Goal: Task Accomplishment & Management: Use online tool/utility

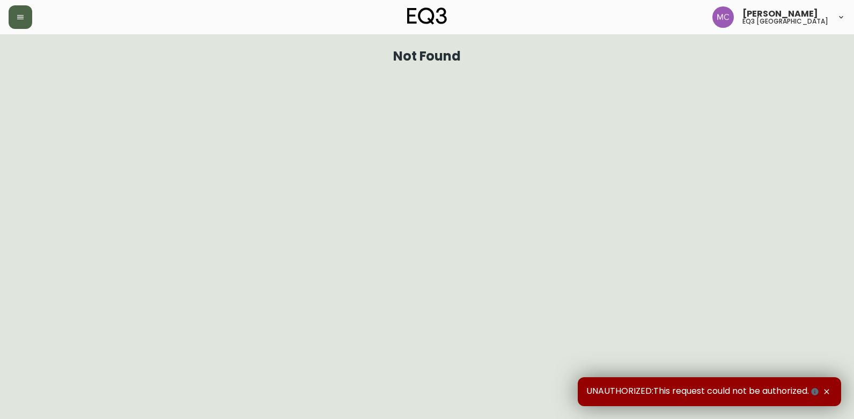
click at [28, 16] on button "button" at bounding box center [21, 17] width 24 height 24
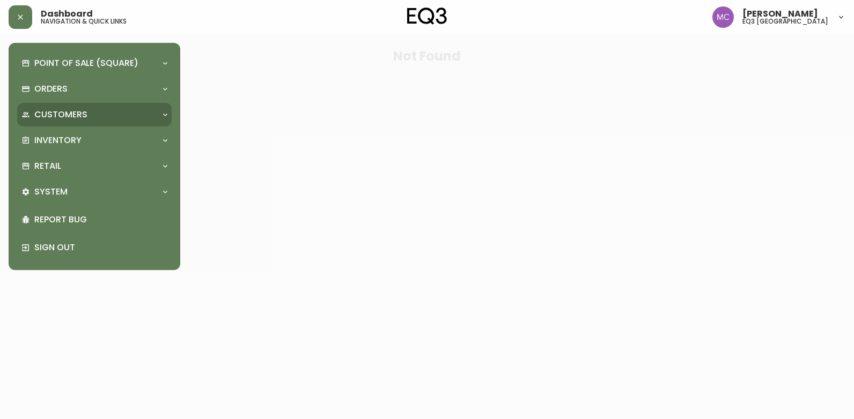
click at [56, 113] on p "Customers" at bounding box center [60, 115] width 53 height 12
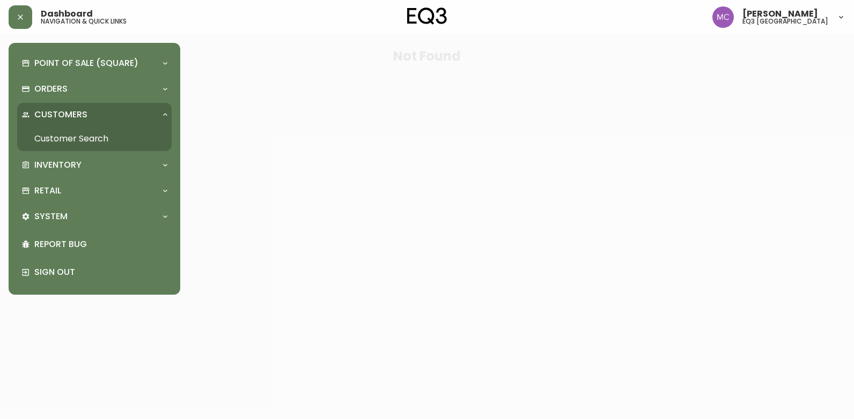
click at [56, 113] on p "Customers" at bounding box center [60, 115] width 53 height 12
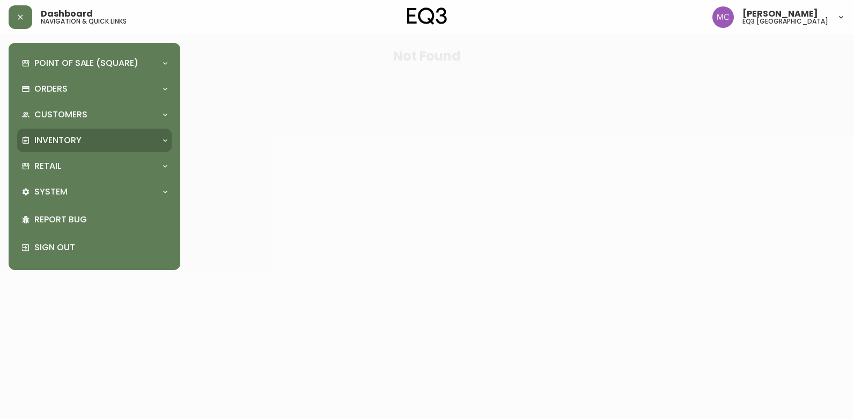
drag, startPoint x: 53, startPoint y: 141, endPoint x: 50, endPoint y: 157, distance: 16.3
click at [53, 141] on p "Inventory" at bounding box center [57, 141] width 47 height 12
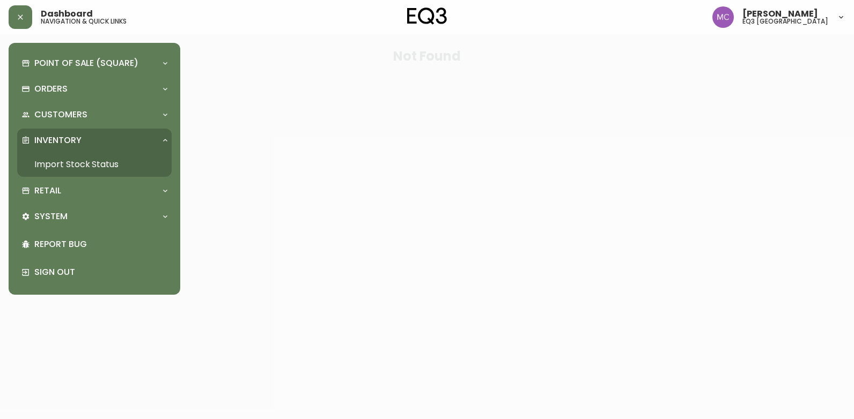
click at [50, 165] on link "Import Stock Status" at bounding box center [94, 164] width 154 height 25
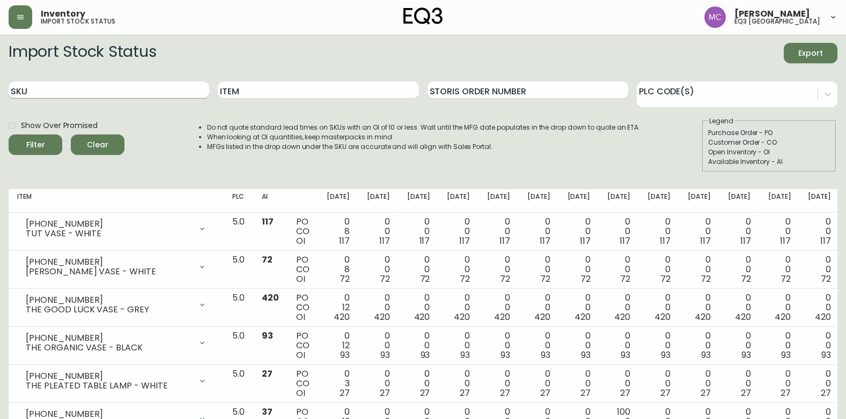
click at [87, 98] on input "SKU" at bounding box center [109, 90] width 201 height 17
paste input "[PHONE_NUMBER]"
click at [9, 135] on button "Filter" at bounding box center [36, 145] width 54 height 20
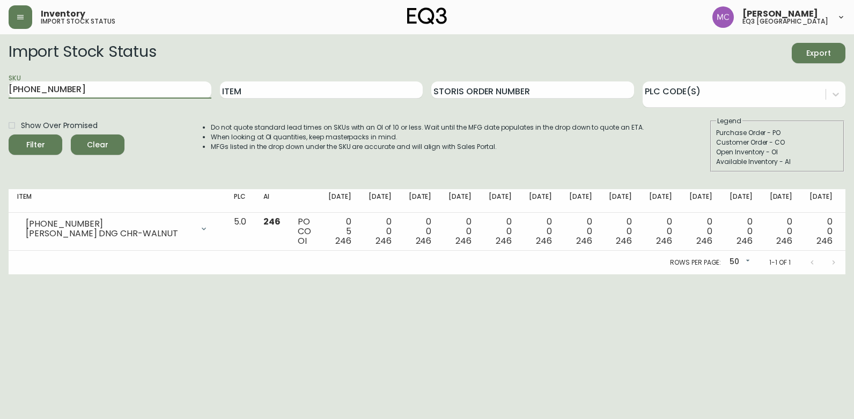
drag, startPoint x: 57, startPoint y: 91, endPoint x: -2, endPoint y: 97, distance: 59.2
click at [0, 97] on html "Inventory import stock status [PERSON_NAME] eq3 [GEOGRAPHIC_DATA] Import Stock …" at bounding box center [427, 137] width 854 height 275
paste input "7050-349"
click at [9, 135] on button "Filter" at bounding box center [36, 145] width 54 height 20
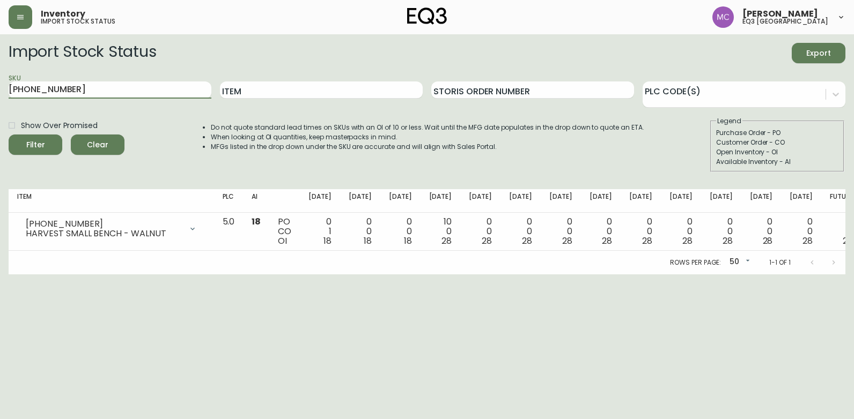
drag, startPoint x: 111, startPoint y: 82, endPoint x: -2, endPoint y: 98, distance: 114.3
click at [0, 98] on html "Inventory import stock status [PERSON_NAME] eq3 [GEOGRAPHIC_DATA] Import Stock …" at bounding box center [427, 137] width 854 height 275
paste input "7-13-A"
click at [9, 135] on button "Filter" at bounding box center [36, 145] width 54 height 20
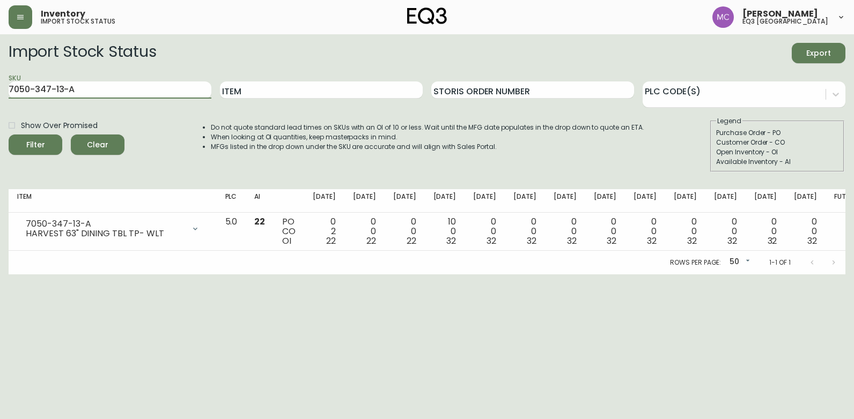
drag, startPoint x: -2, startPoint y: 107, endPoint x: -2, endPoint y: 127, distance: 19.3
click at [0, 127] on html "Inventory import stock status [PERSON_NAME] eq3 [GEOGRAPHIC_DATA] Import Stock …" at bounding box center [427, 137] width 854 height 275
paste input "B"
click at [9, 135] on button "Filter" at bounding box center [36, 145] width 54 height 20
click at [0, 88] on html "Inventory import stock status [PERSON_NAME] eq3 [GEOGRAPHIC_DATA] Import Stock …" at bounding box center [427, 137] width 854 height 275
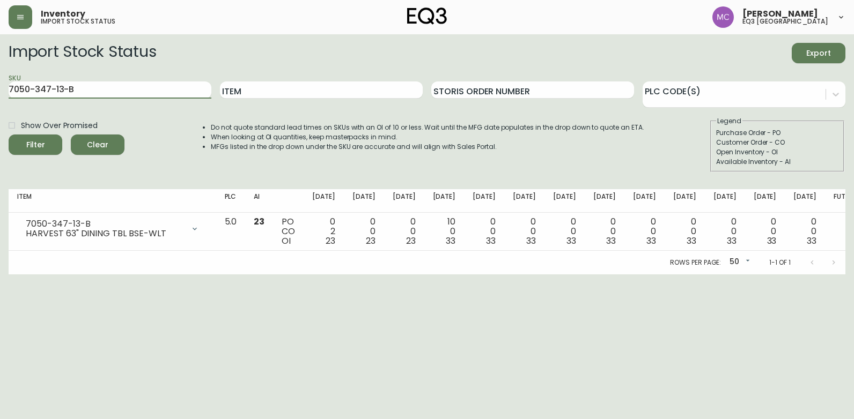
paste input "[PHONE_NUMBER]"
click at [9, 135] on button "Filter" at bounding box center [36, 145] width 54 height 20
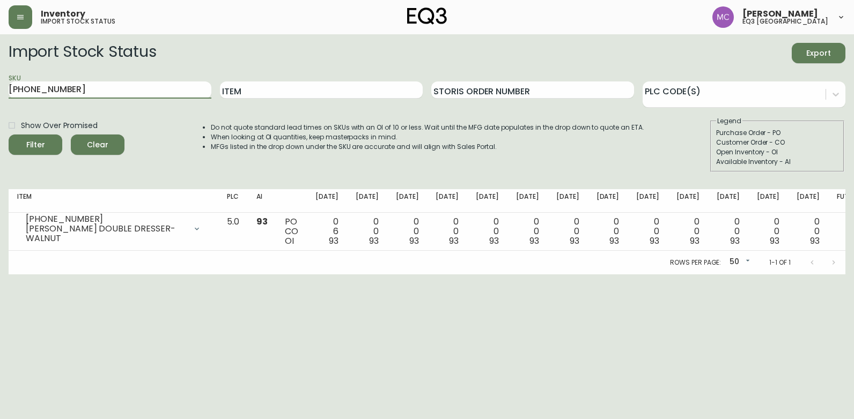
drag, startPoint x: 113, startPoint y: 94, endPoint x: -2, endPoint y: 82, distance: 116.0
click at [0, 82] on html "Inventory import stock status [PERSON_NAME] eq3 [GEOGRAPHIC_DATA] Import Stock …" at bounding box center [427, 137] width 854 height 275
paste input "429"
click at [9, 135] on button "Filter" at bounding box center [36, 145] width 54 height 20
drag, startPoint x: 29, startPoint y: 87, endPoint x: -2, endPoint y: 96, distance: 32.8
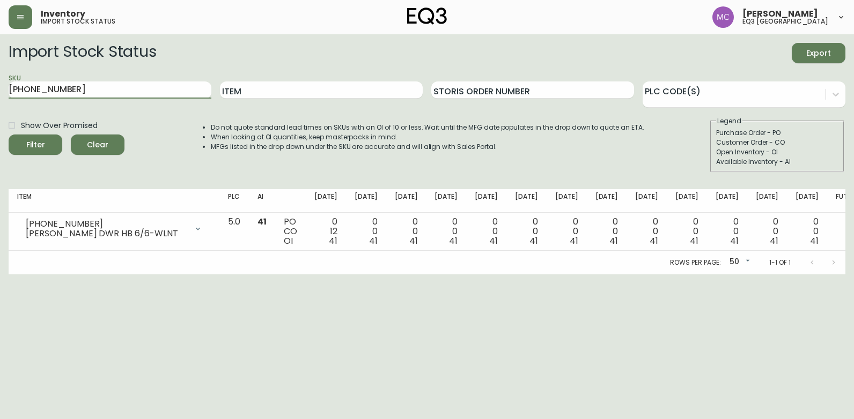
click at [0, 96] on html "Inventory import stock status [PERSON_NAME] eq3 [GEOGRAPHIC_DATA] Import Stock …" at bounding box center [427, 137] width 854 height 275
paste input "12"
click at [9, 135] on button "Filter" at bounding box center [36, 145] width 54 height 20
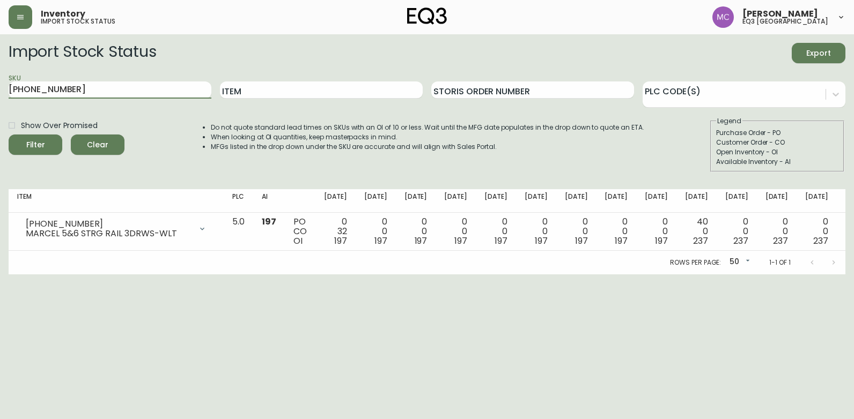
drag, startPoint x: 85, startPoint y: 89, endPoint x: -2, endPoint y: 82, distance: 87.7
click at [0, 82] on html "Inventory import stock status [PERSON_NAME] eq3 [GEOGRAPHIC_DATA] Import Stock …" at bounding box center [427, 137] width 854 height 275
paste input "20"
click at [9, 135] on button "Filter" at bounding box center [36, 145] width 54 height 20
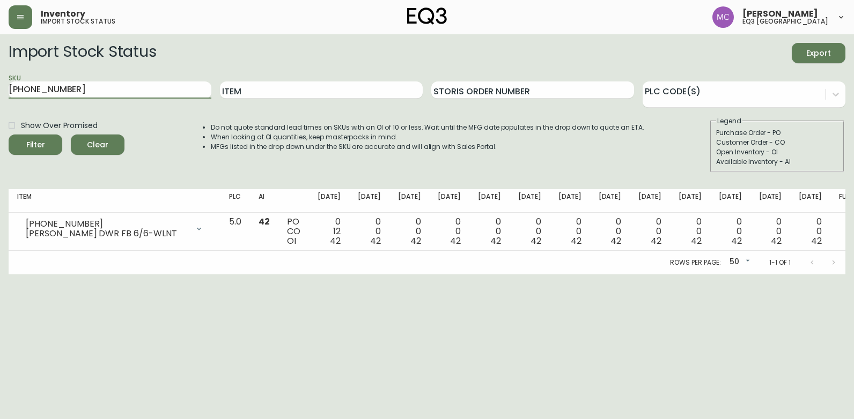
click at [0, 95] on html "Inventory import stock status [PERSON_NAME] eq3 [GEOGRAPHIC_DATA] Import Stock …" at bounding box center [427, 137] width 854 height 275
paste input "[PHONE_NUMBER]"
click at [9, 135] on button "Filter" at bounding box center [36, 145] width 54 height 20
drag, startPoint x: 90, startPoint y: 92, endPoint x: -2, endPoint y: 109, distance: 93.2
click at [0, 109] on html "Inventory import stock status [PERSON_NAME] eq3 [GEOGRAPHIC_DATA] Import Stock …" at bounding box center [427, 137] width 854 height 275
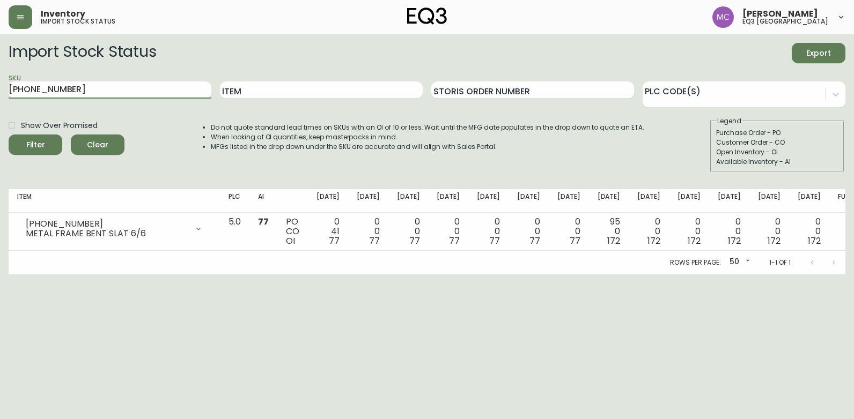
paste input "[PHONE_NUMBER]"
type input "[PHONE_NUMBER]"
click at [9, 135] on button "Filter" at bounding box center [36, 145] width 54 height 20
